Goal: Task Accomplishment & Management: Complete application form

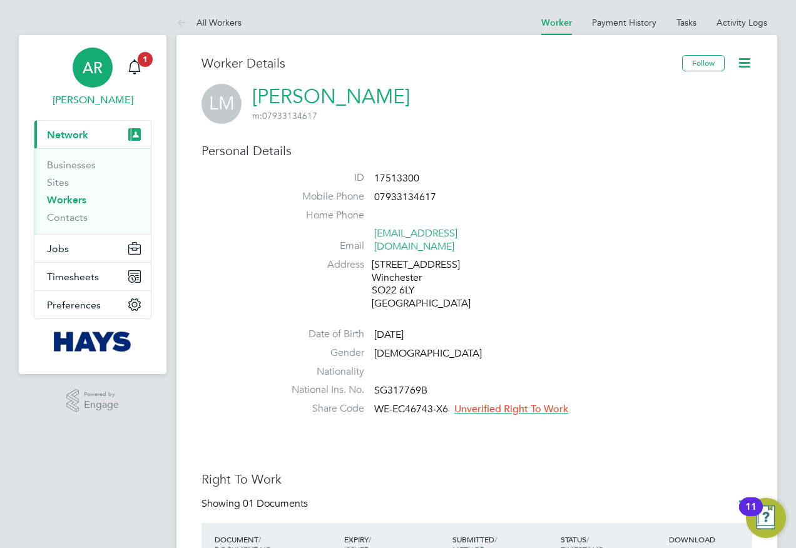
drag, startPoint x: 0, startPoint y: 0, endPoint x: 89, endPoint y: 97, distance: 132.0
click at [89, 97] on span "[PERSON_NAME]" at bounding box center [93, 100] width 118 height 15
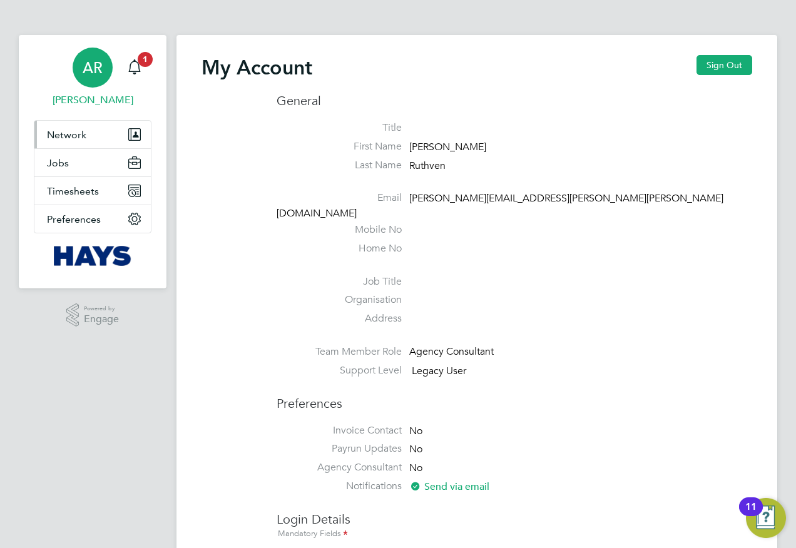
click at [79, 141] on button "Network" at bounding box center [92, 135] width 116 height 28
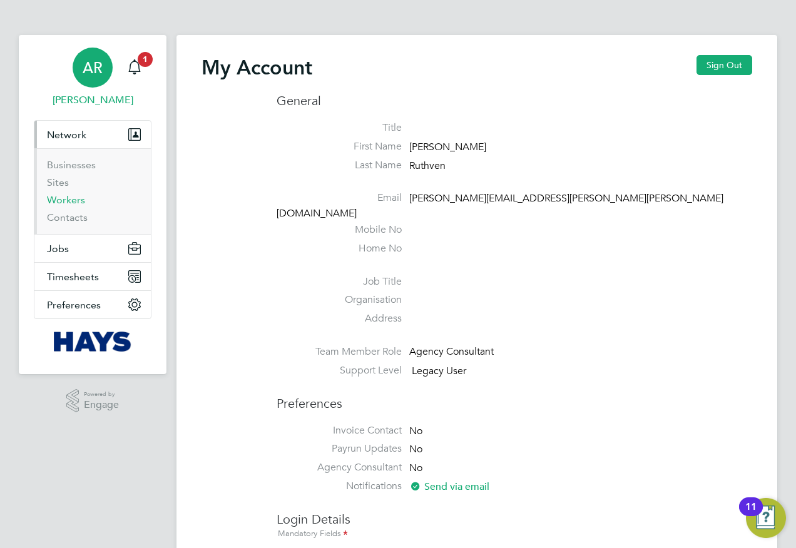
click at [79, 200] on link "Workers" at bounding box center [66, 200] width 38 height 12
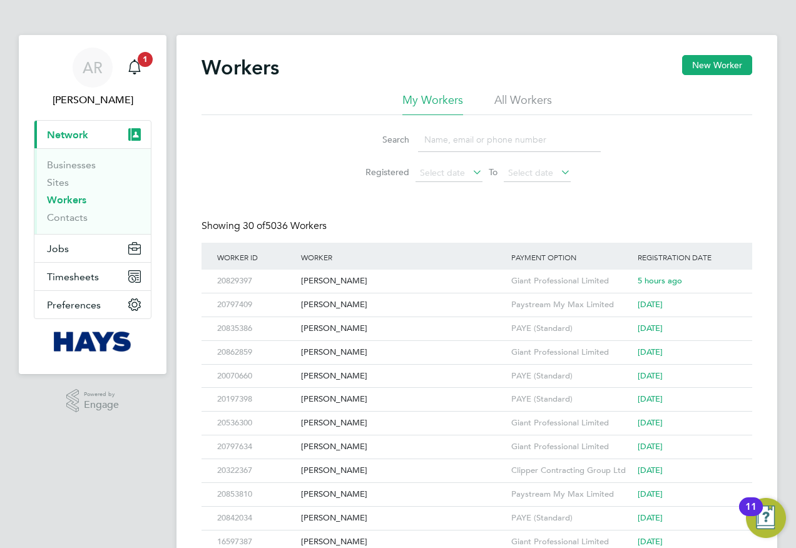
click at [449, 136] on input at bounding box center [509, 140] width 183 height 24
click at [534, 93] on li "All Workers" at bounding box center [523, 104] width 58 height 23
click at [462, 137] on input at bounding box center [509, 140] width 183 height 24
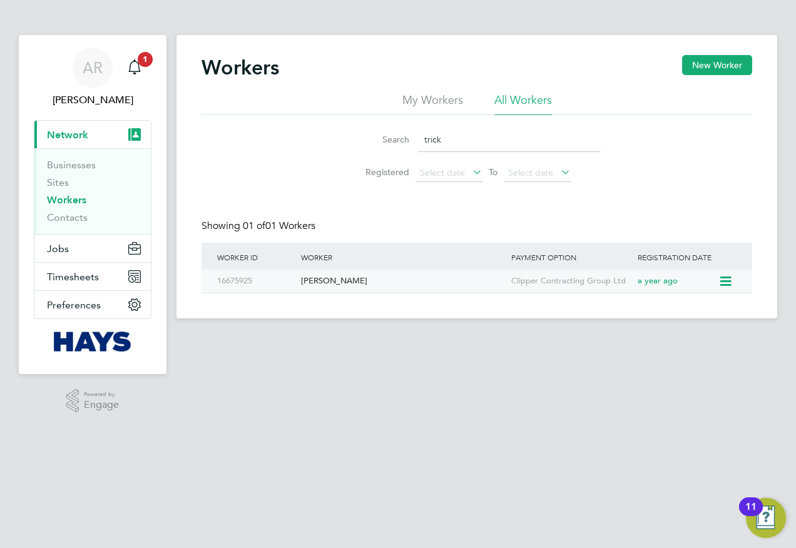
type input "trick"
click at [322, 284] on div "[PERSON_NAME]" at bounding box center [403, 281] width 210 height 23
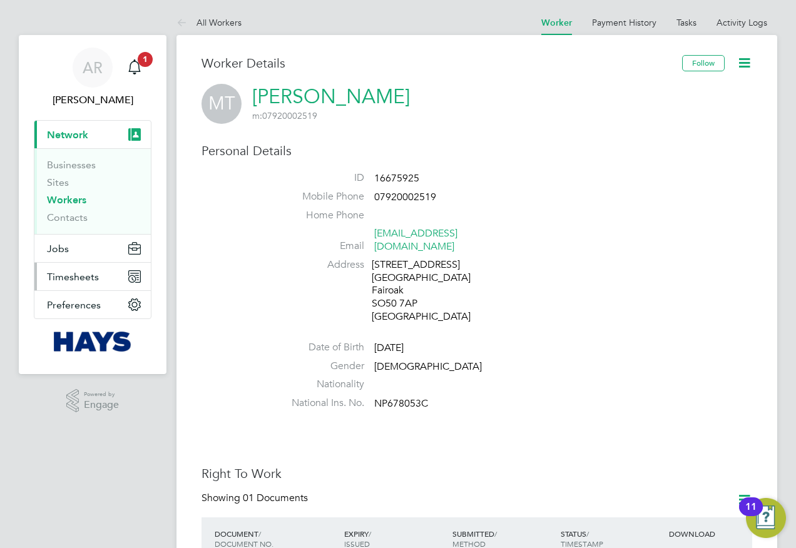
click at [96, 277] on span "Timesheets" at bounding box center [73, 277] width 52 height 12
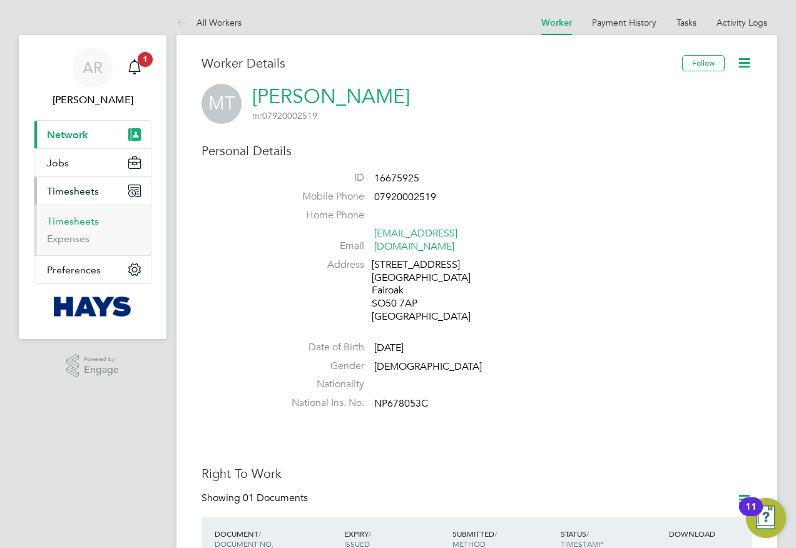
click at [88, 218] on link "Timesheets" at bounding box center [73, 221] width 52 height 12
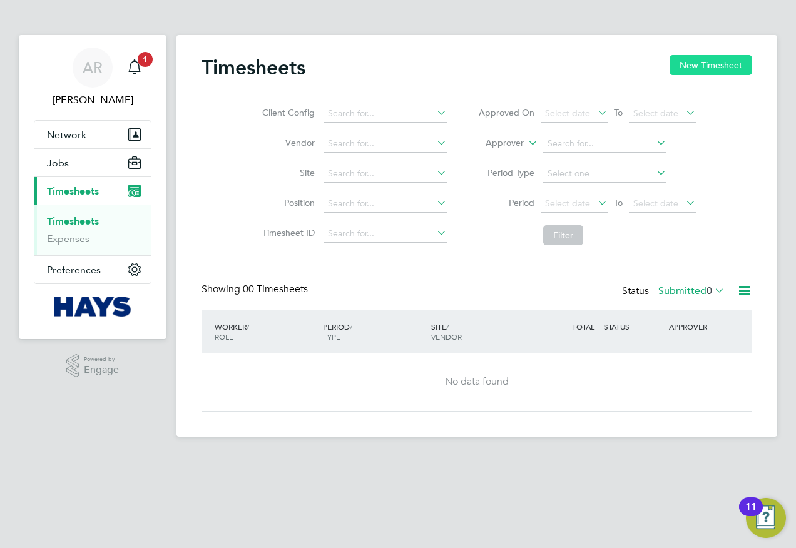
click at [681, 69] on button "New Timesheet" at bounding box center [711, 65] width 83 height 20
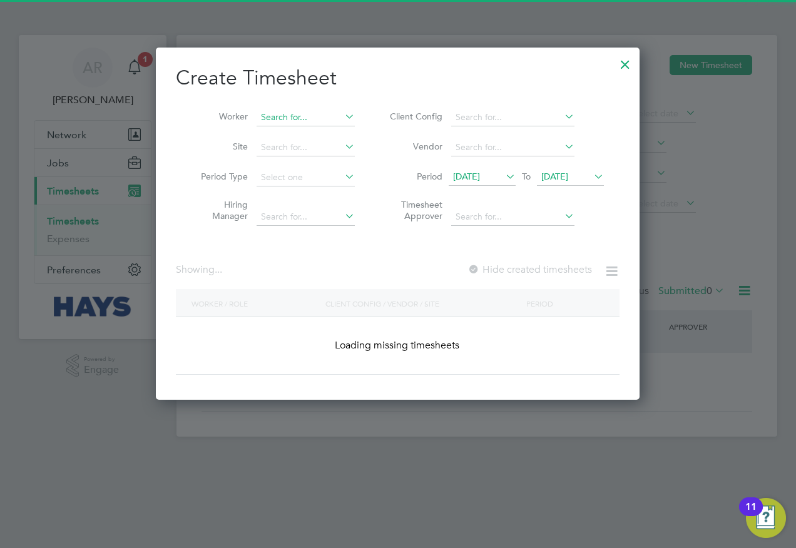
scroll to position [2316, 484]
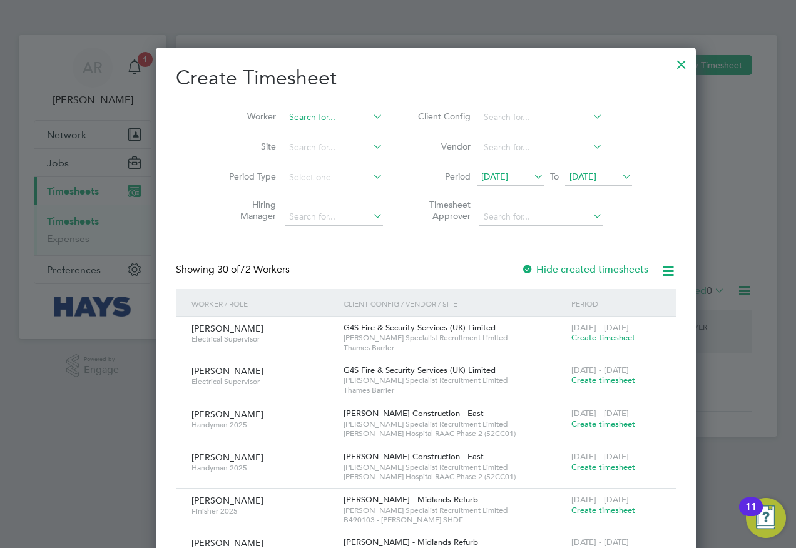
click at [301, 116] on input at bounding box center [334, 118] width 98 height 18
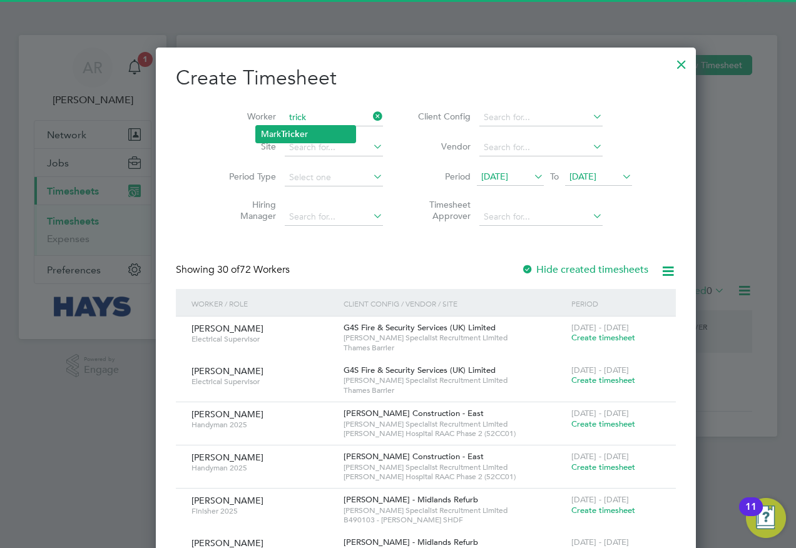
click at [304, 135] on li "[PERSON_NAME] er" at bounding box center [306, 134] width 100 height 17
type input "[PERSON_NAME]"
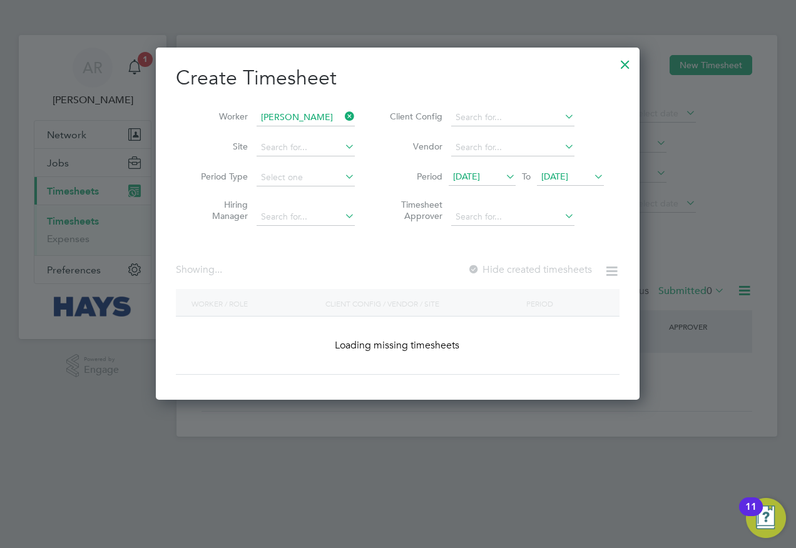
scroll to position [353, 484]
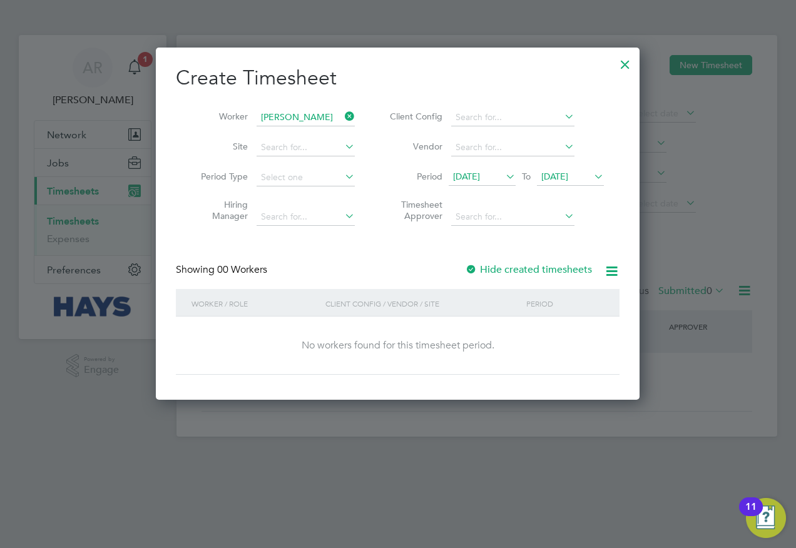
click at [480, 178] on span "[DATE]" at bounding box center [466, 176] width 27 height 11
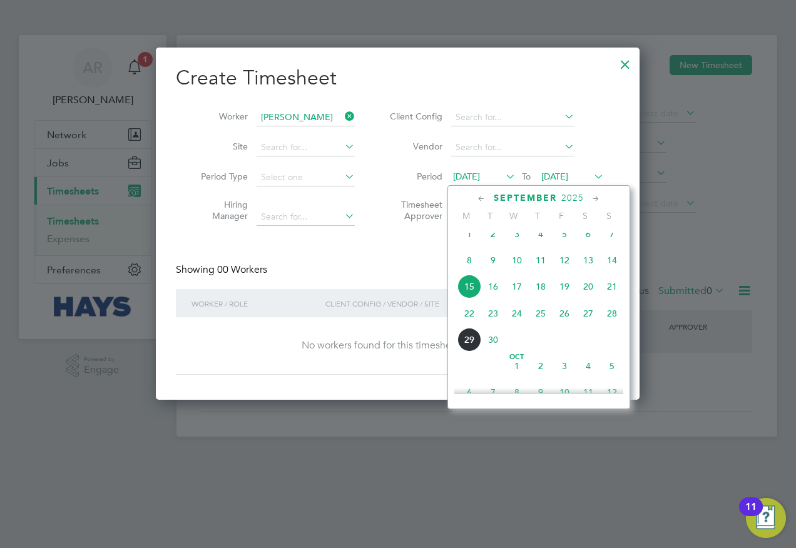
click at [566, 378] on span "3" at bounding box center [565, 366] width 24 height 24
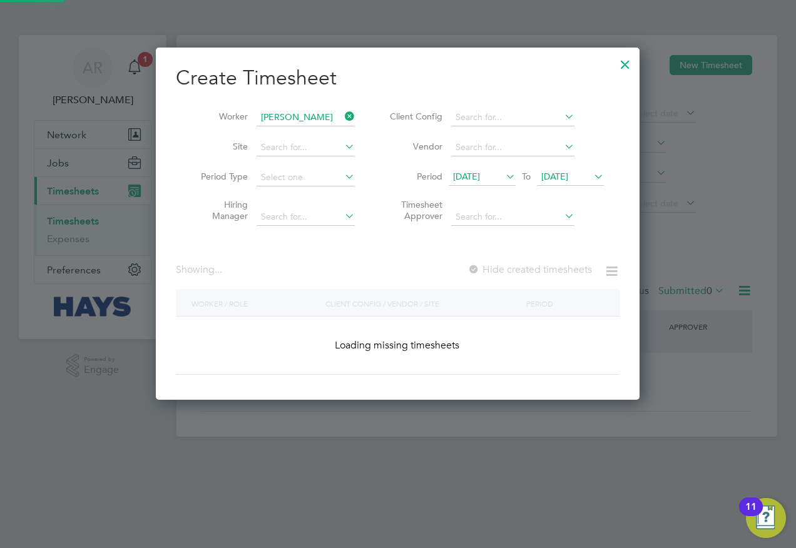
scroll to position [353, 484]
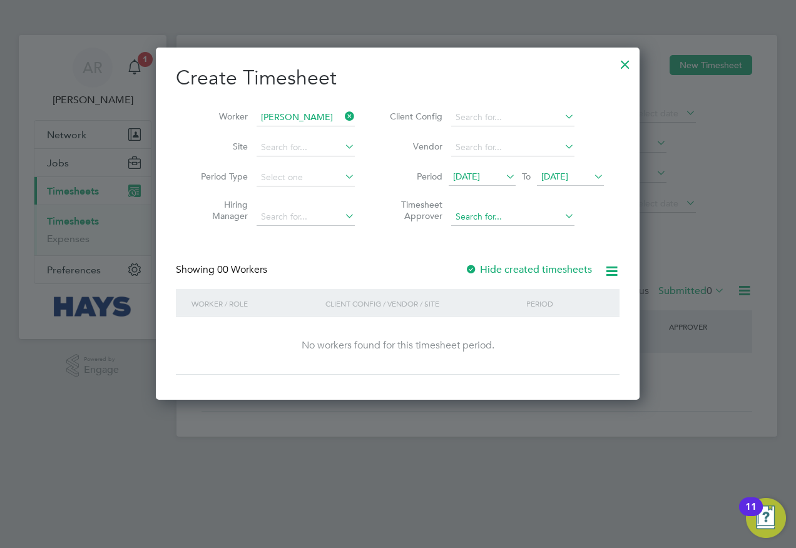
click at [514, 213] on input at bounding box center [512, 217] width 123 height 18
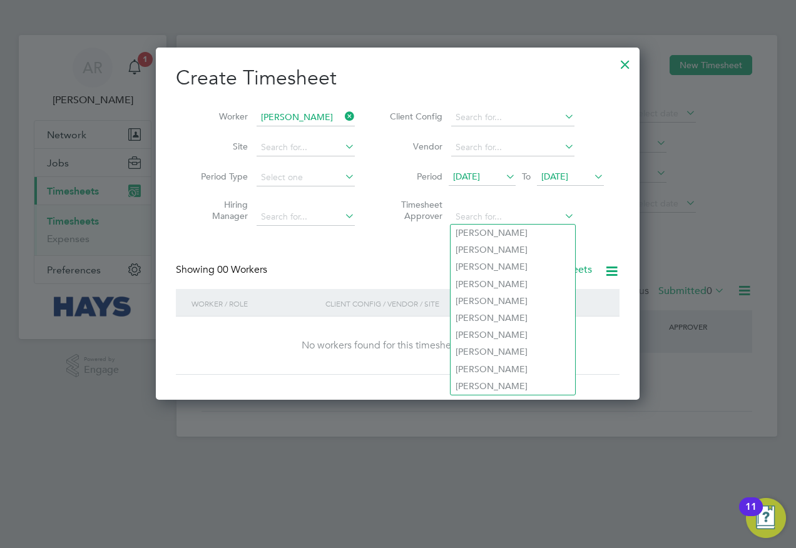
click at [393, 247] on div "Create Timesheet Worker [PERSON_NAME] Site Period Type Hiring Manager Client Co…" at bounding box center [398, 220] width 444 height 310
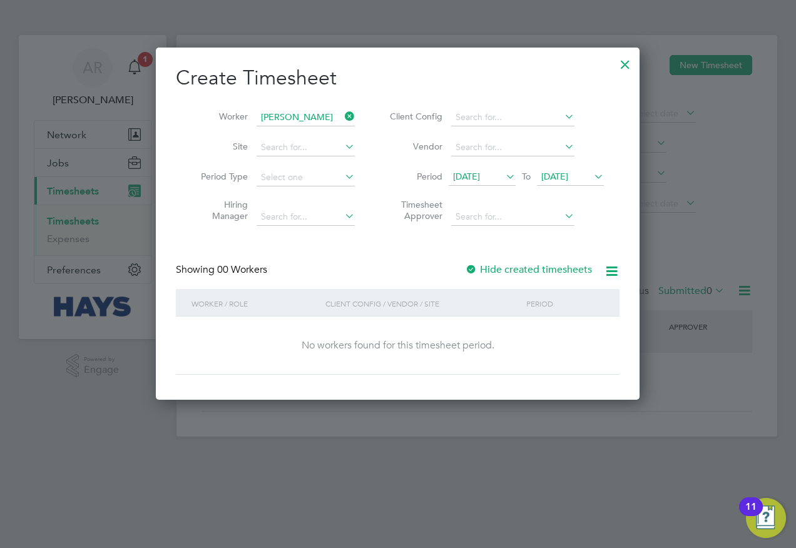
click at [480, 176] on span "[DATE]" at bounding box center [466, 176] width 27 height 11
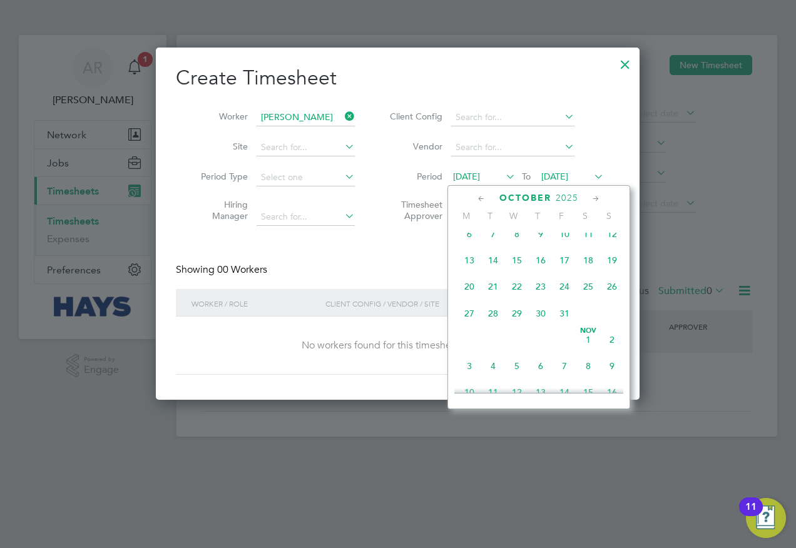
scroll to position [352, 0]
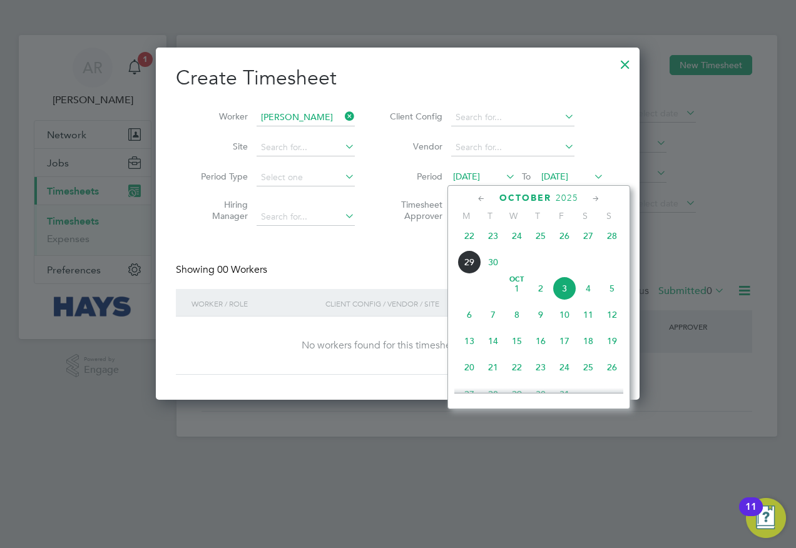
click at [408, 254] on div "Create Timesheet Worker [PERSON_NAME] Site Period Type Hiring Manager Client Co…" at bounding box center [398, 220] width 444 height 310
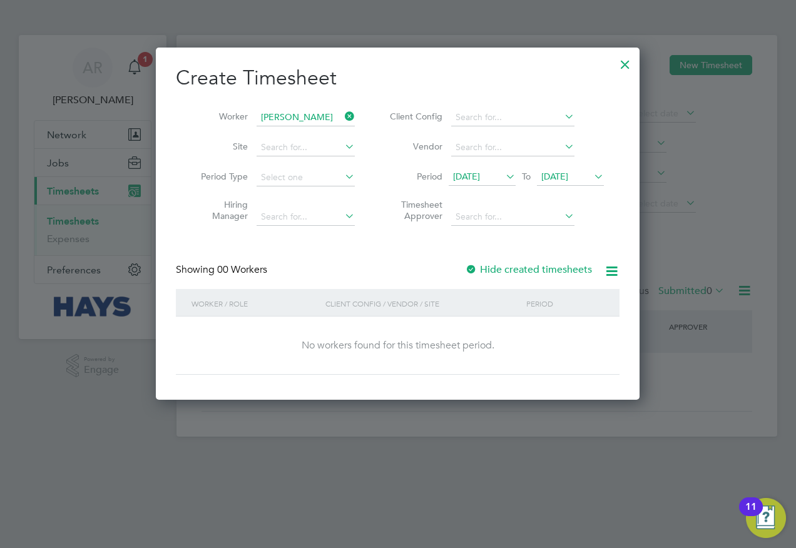
click at [480, 176] on span "[DATE]" at bounding box center [466, 176] width 27 height 11
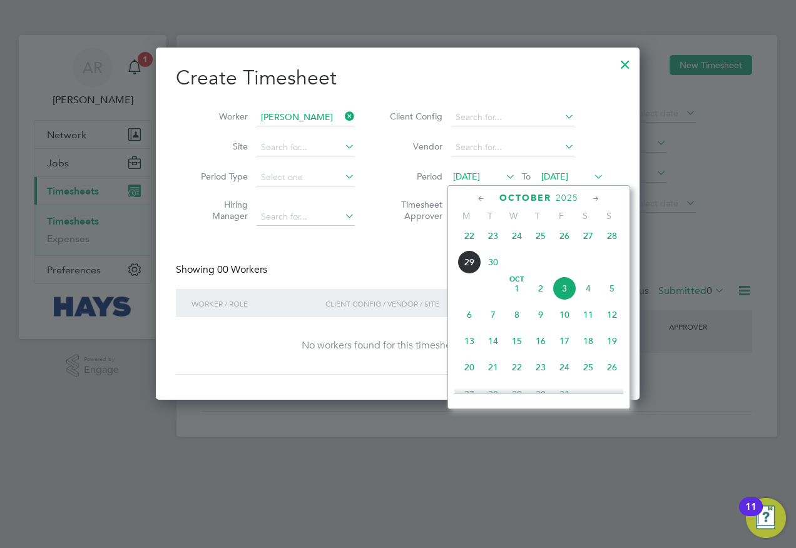
click at [596, 144] on li "Vendor" at bounding box center [494, 148] width 249 height 30
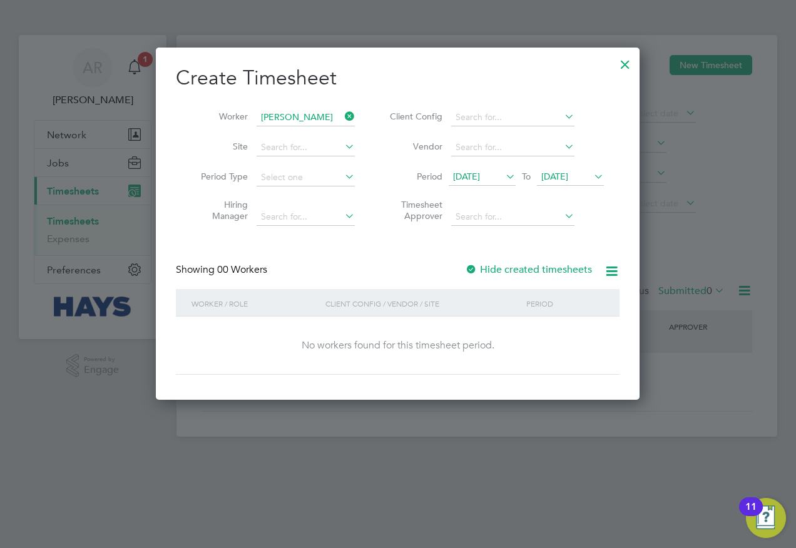
click at [480, 171] on span "[DATE]" at bounding box center [466, 176] width 27 height 11
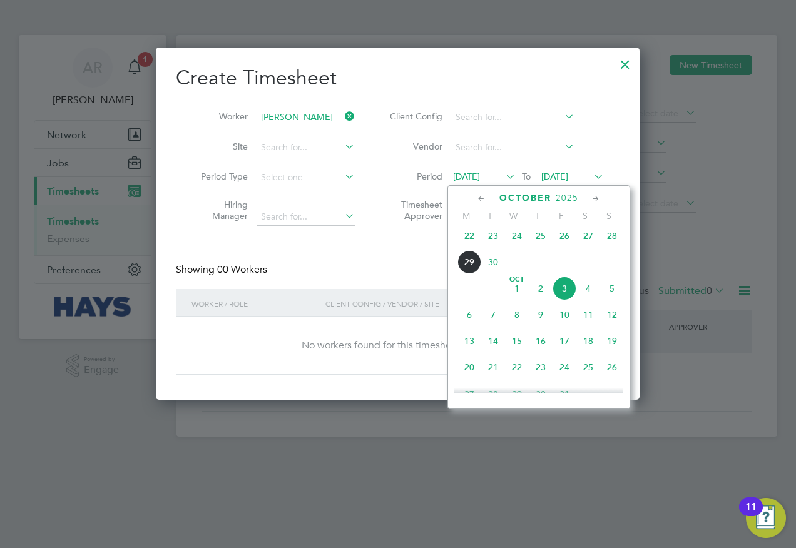
click at [557, 241] on span "26" at bounding box center [565, 236] width 24 height 24
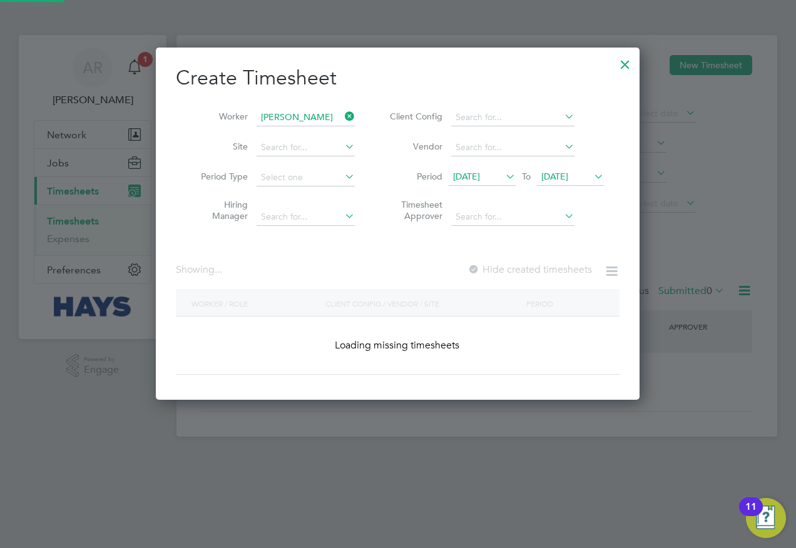
scroll to position [339, 484]
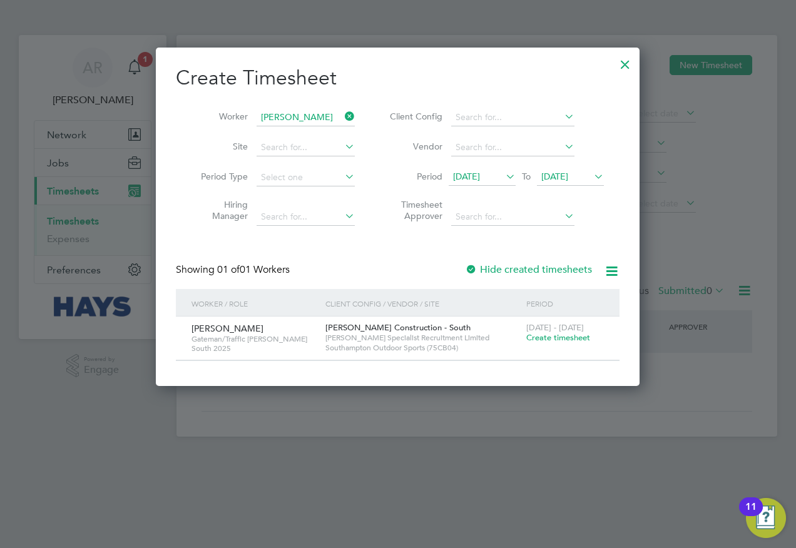
click at [480, 176] on span "[DATE]" at bounding box center [466, 176] width 27 height 11
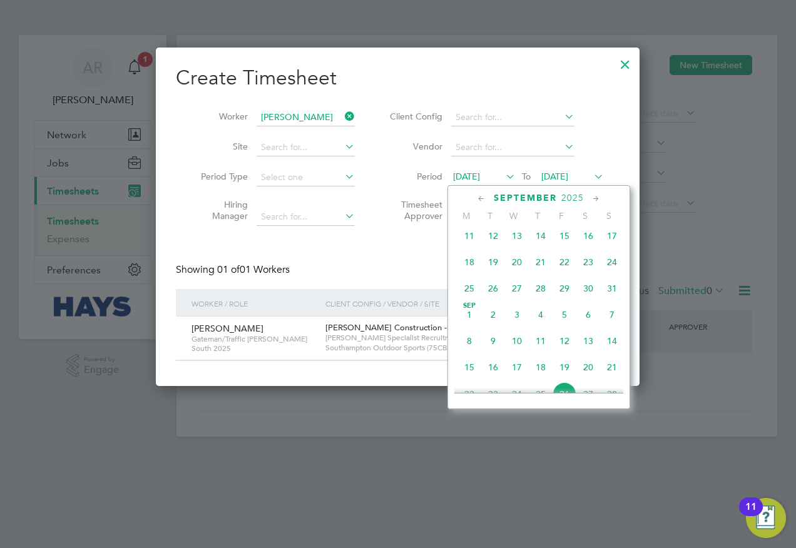
scroll to position [461, 0]
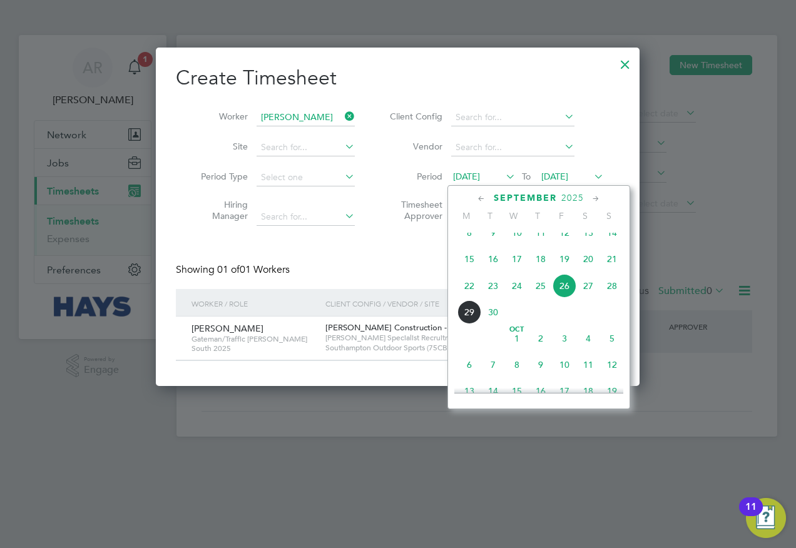
click at [566, 350] on span "3" at bounding box center [565, 339] width 24 height 24
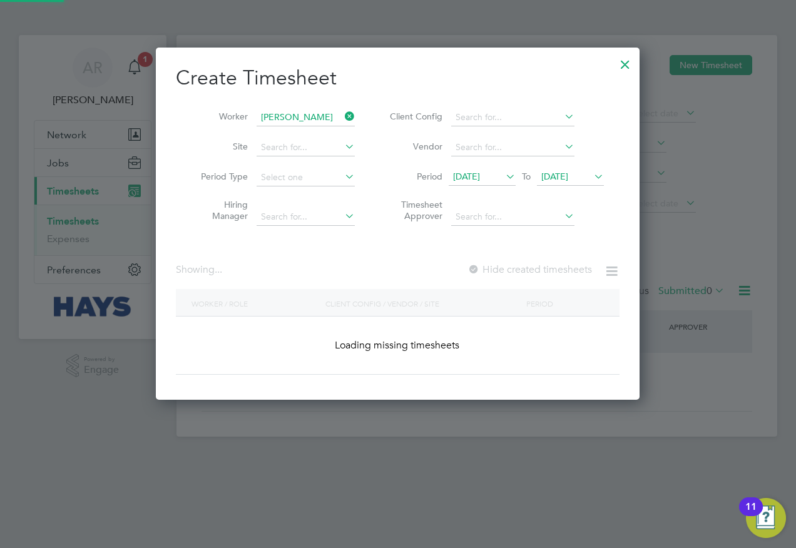
scroll to position [353, 484]
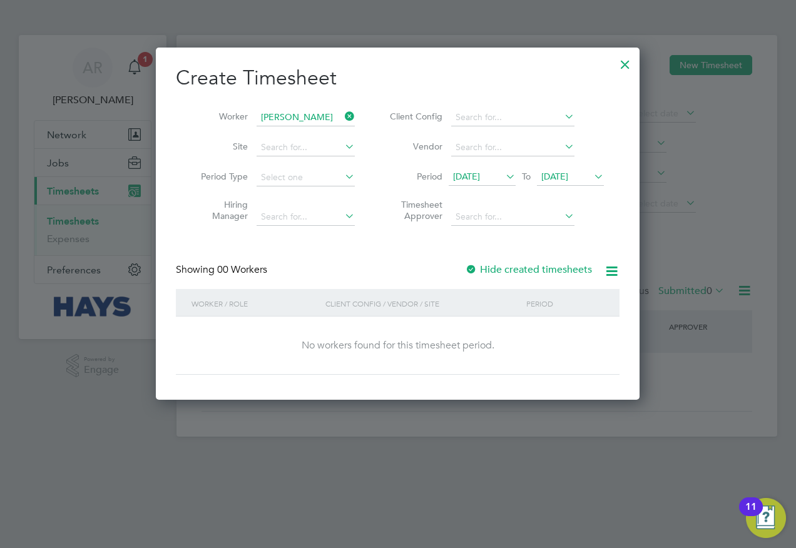
click at [480, 173] on span "[DATE]" at bounding box center [466, 176] width 27 height 11
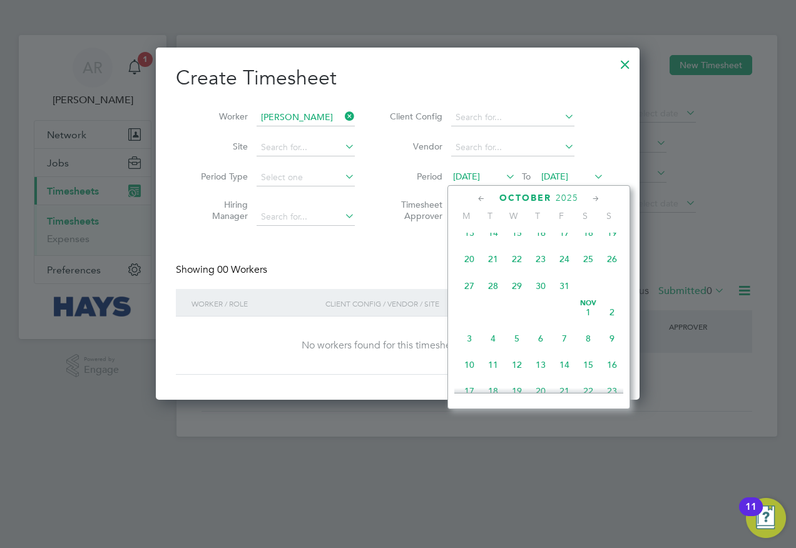
scroll to position [352, 0]
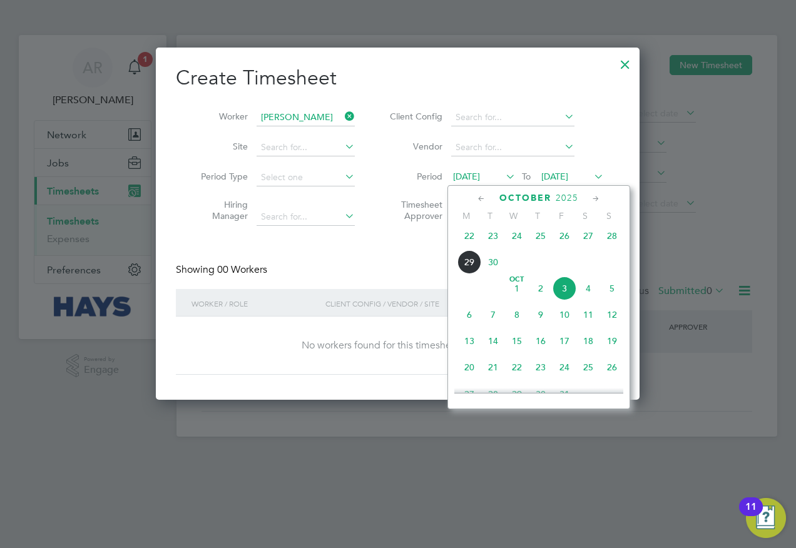
click at [566, 243] on span "26" at bounding box center [565, 236] width 24 height 24
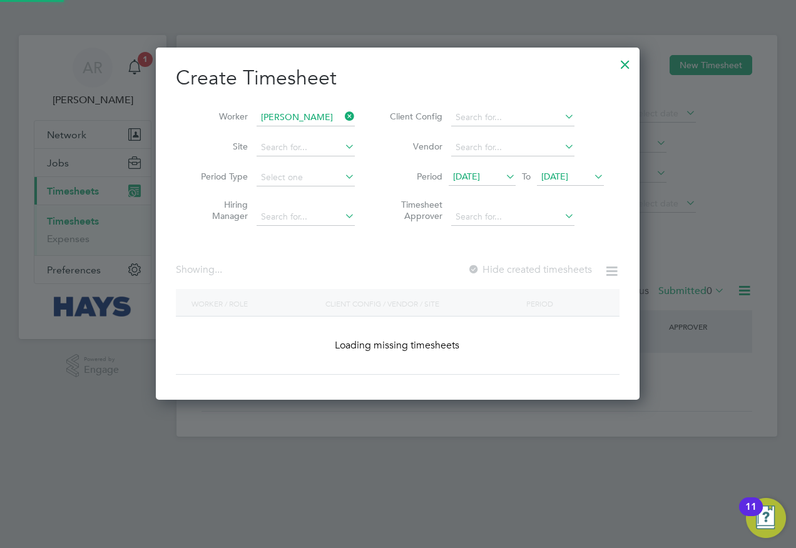
scroll to position [339, 484]
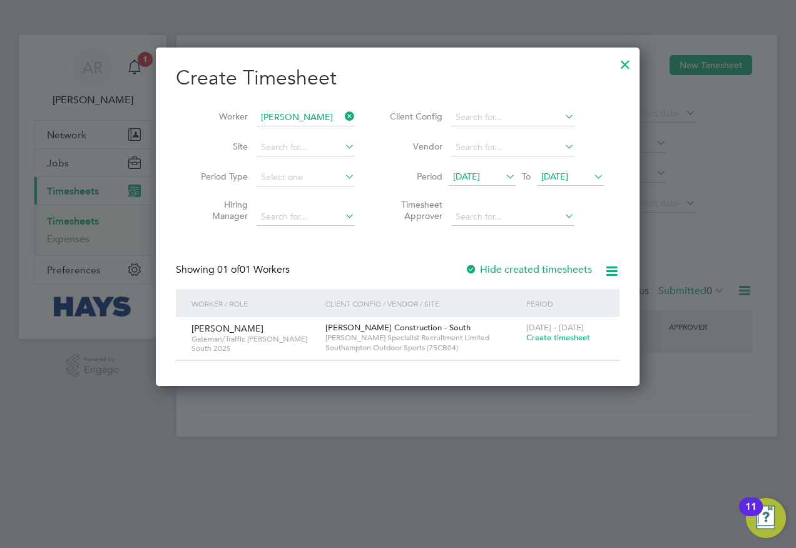
click at [568, 173] on span "[DATE]" at bounding box center [554, 176] width 27 height 11
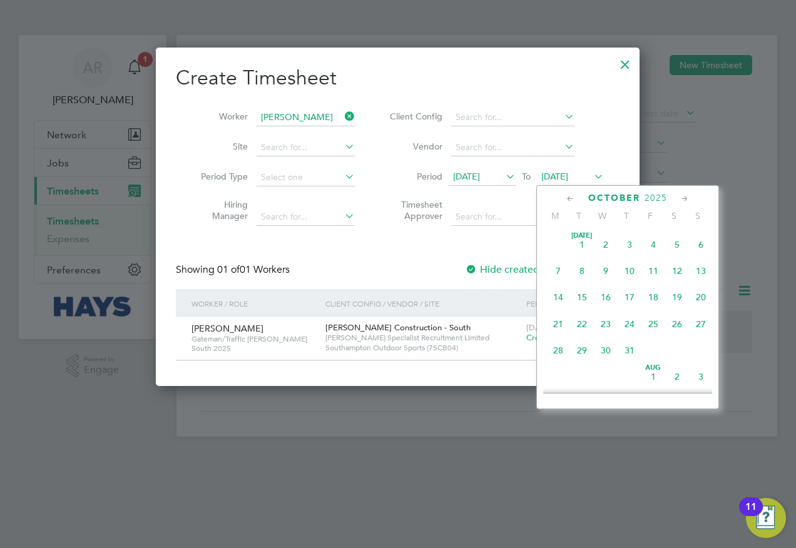
scroll to position [352, 0]
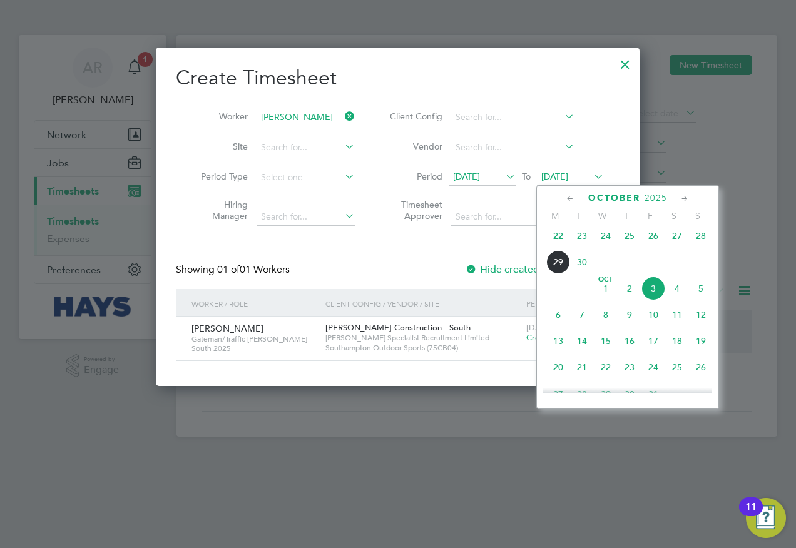
click at [437, 206] on label "Timesheet Approver" at bounding box center [414, 210] width 56 height 23
